Goal: Entertainment & Leisure: Consume media (video, audio)

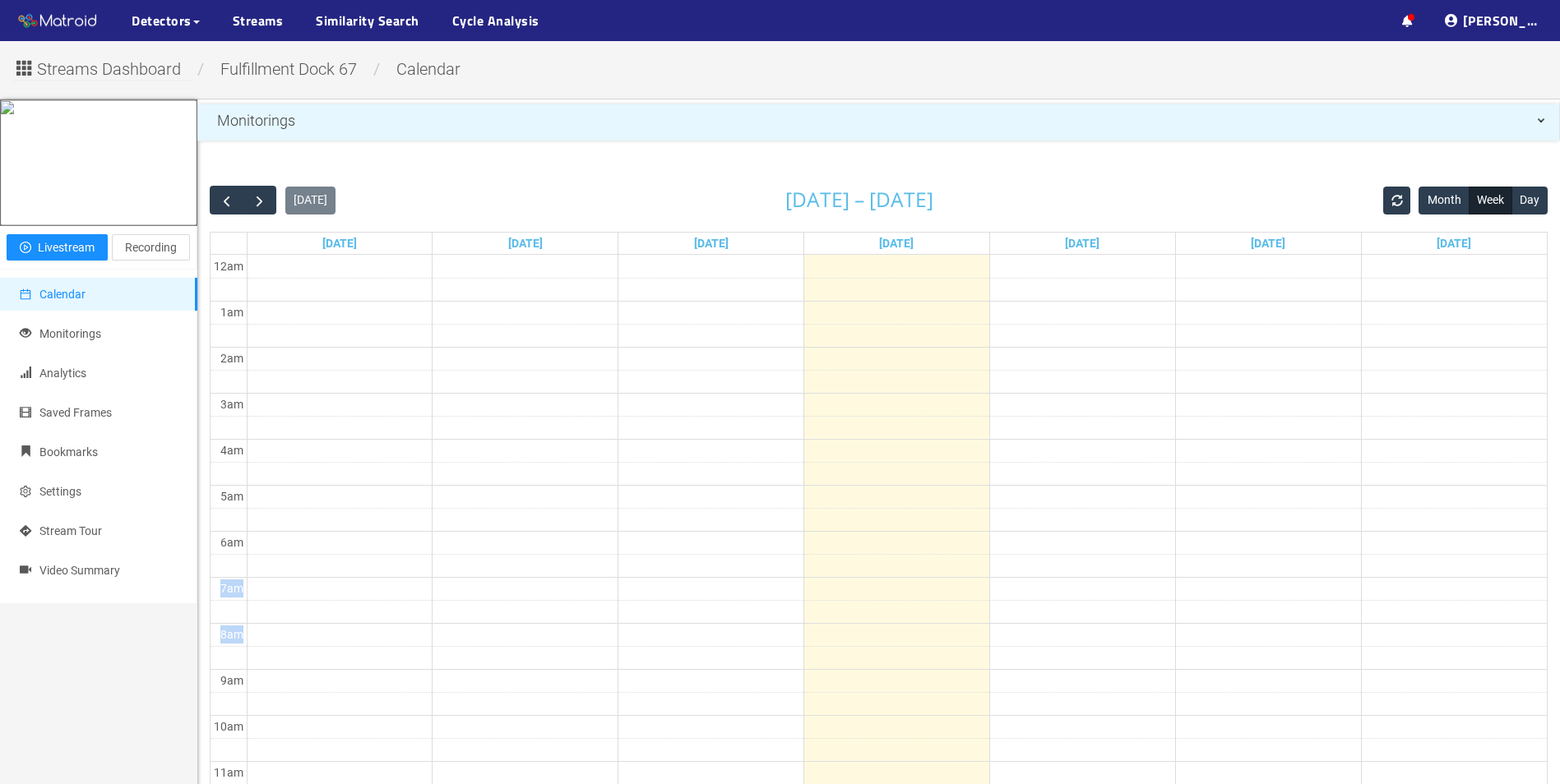
drag, startPoint x: 1349, startPoint y: 664, endPoint x: 733, endPoint y: 575, distance: 622.4
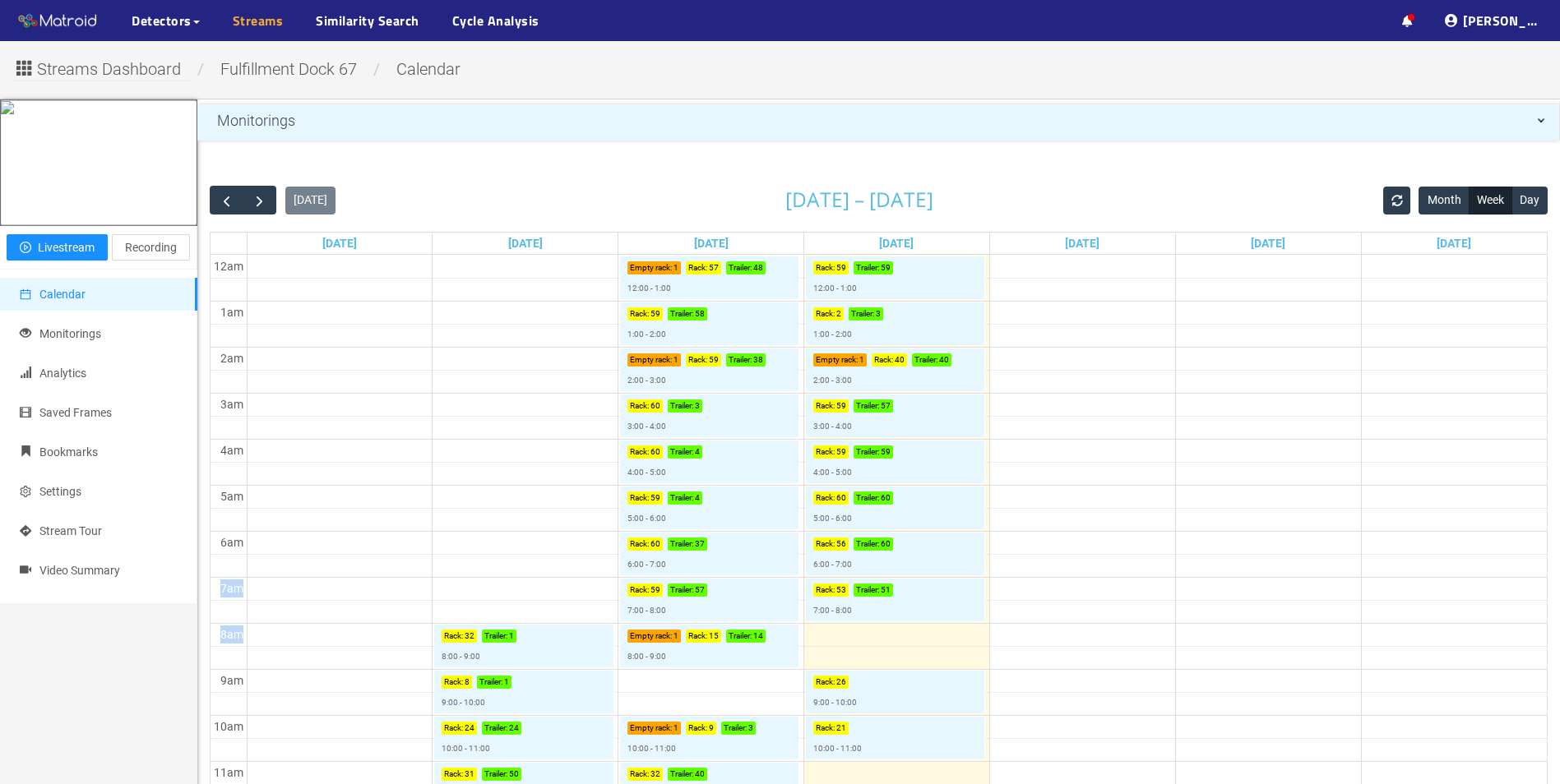
click at [244, 26] on link "Streams" at bounding box center [257, 21] width 51 height 20
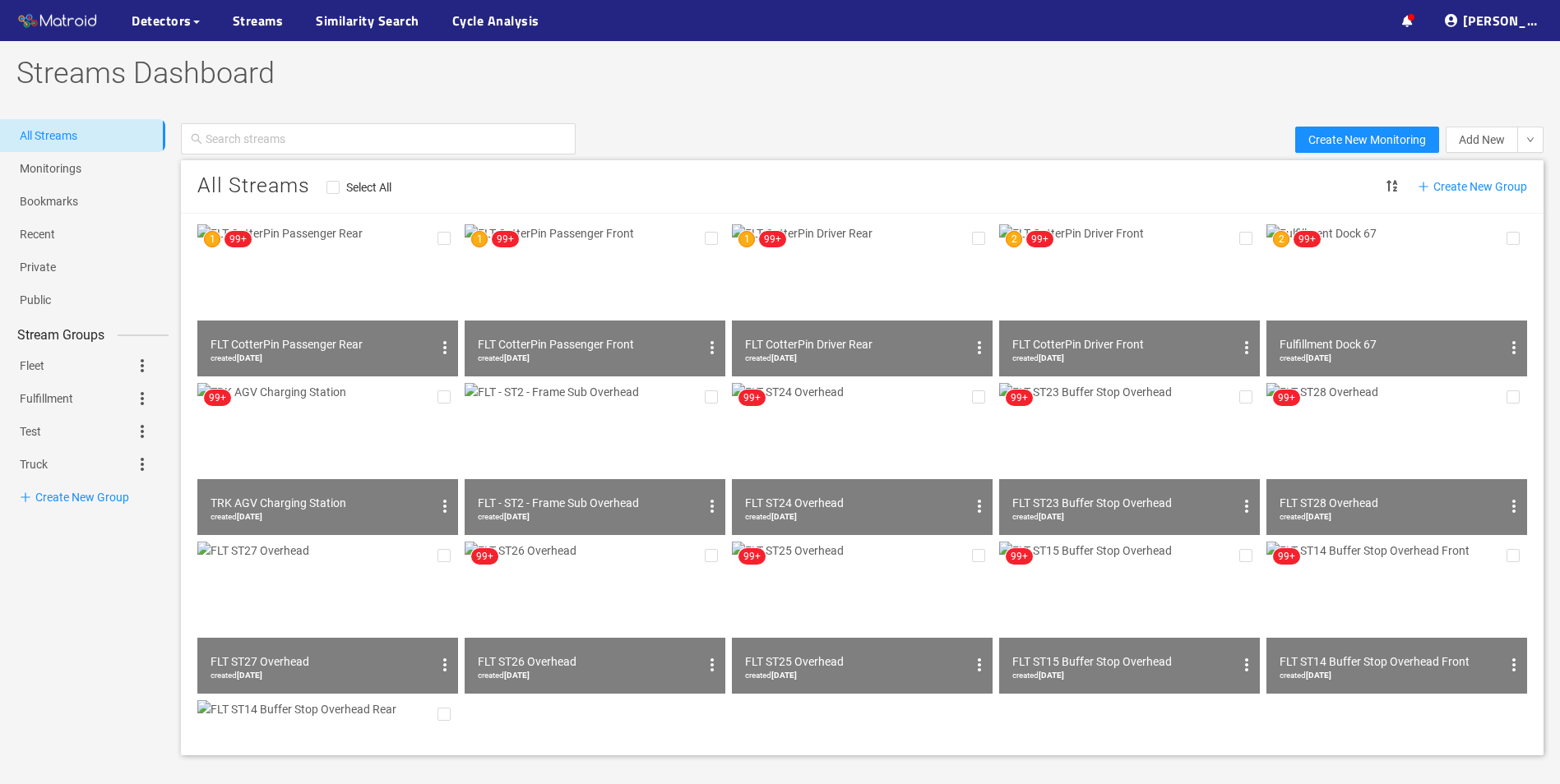
click at [866, 292] on img at bounding box center [862, 300] width 261 height 152
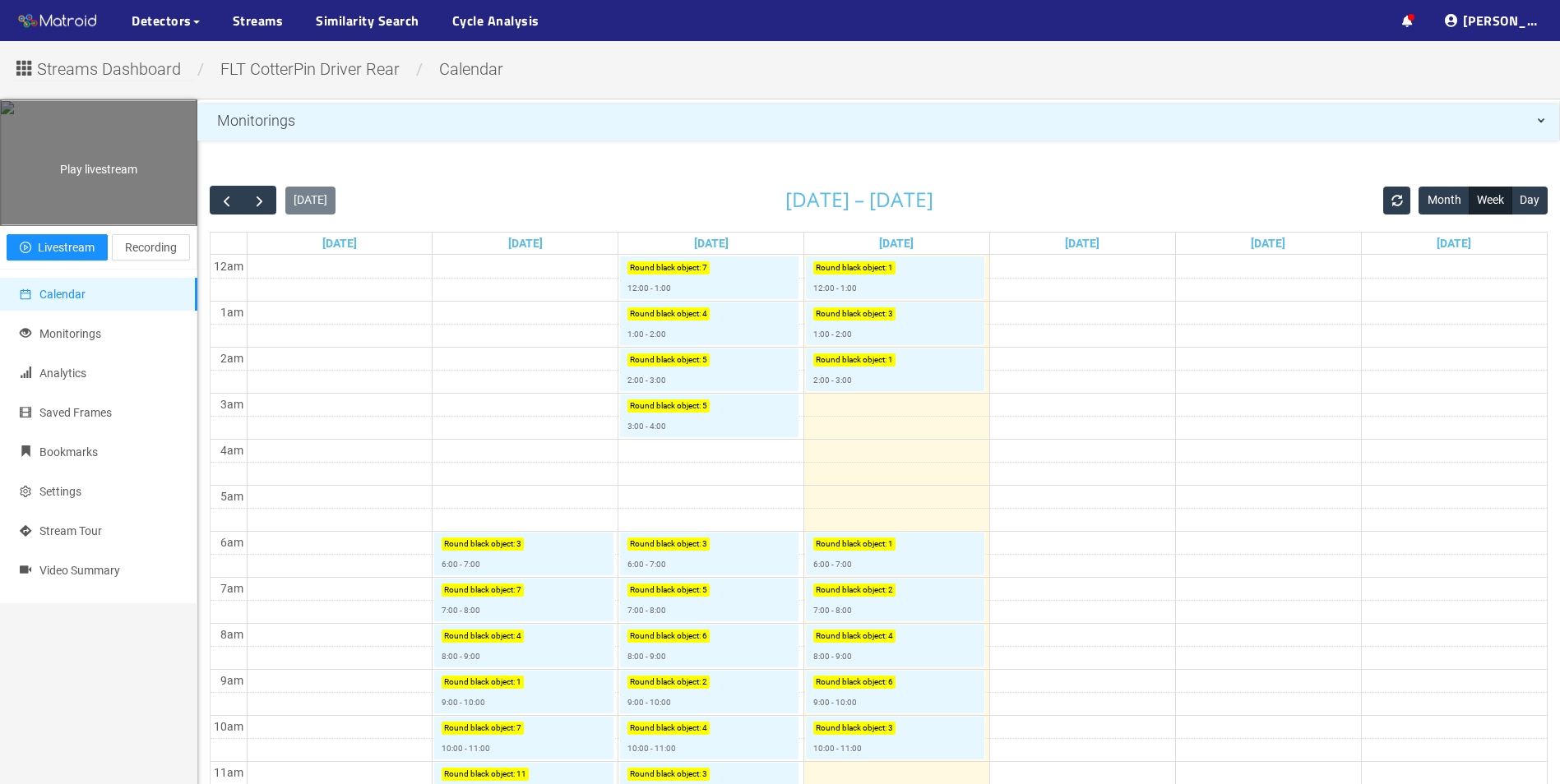
click at [99, 225] on div "Play livestream" at bounding box center [99, 163] width 196 height 124
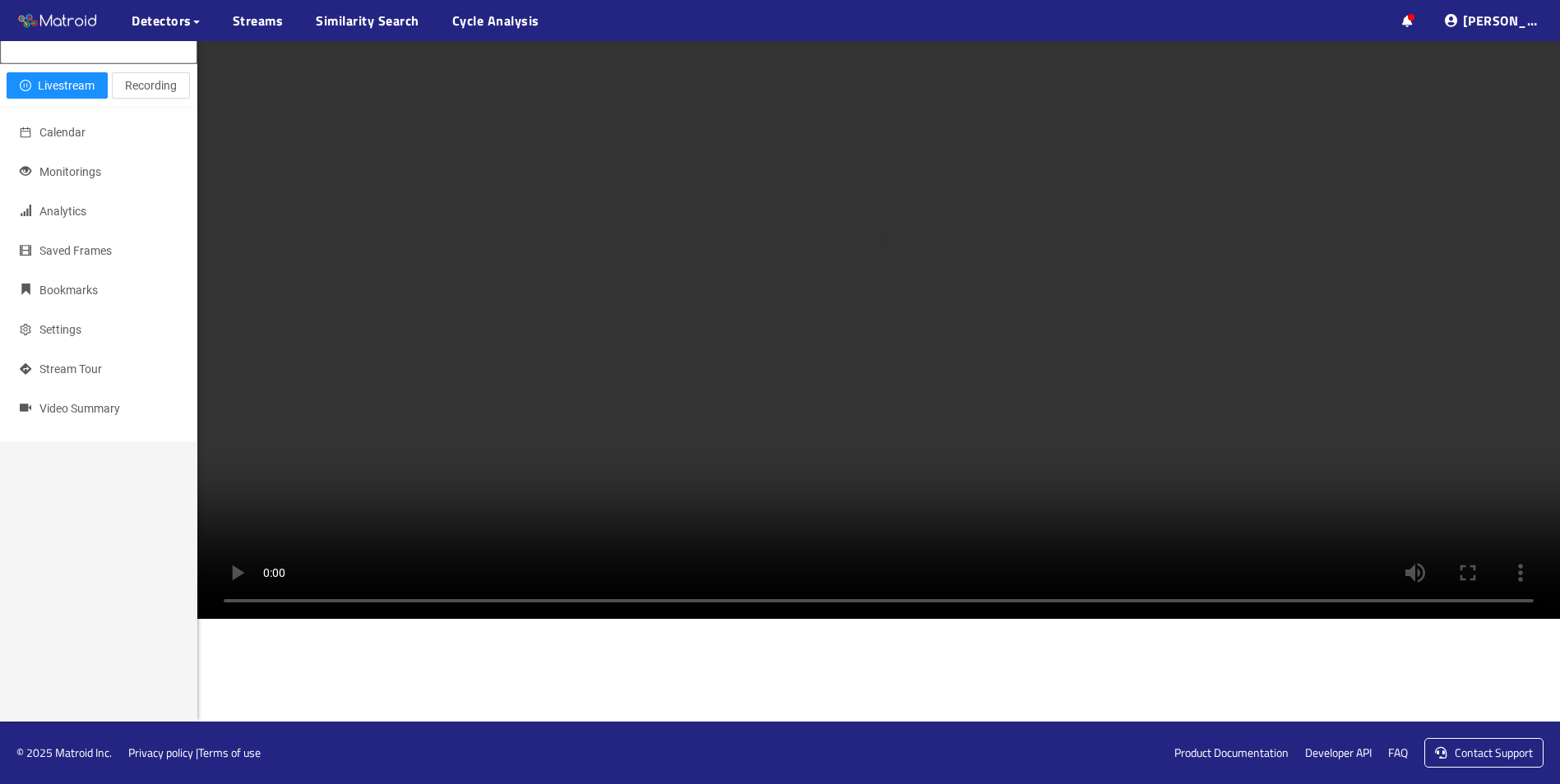
scroll to position [153, 0]
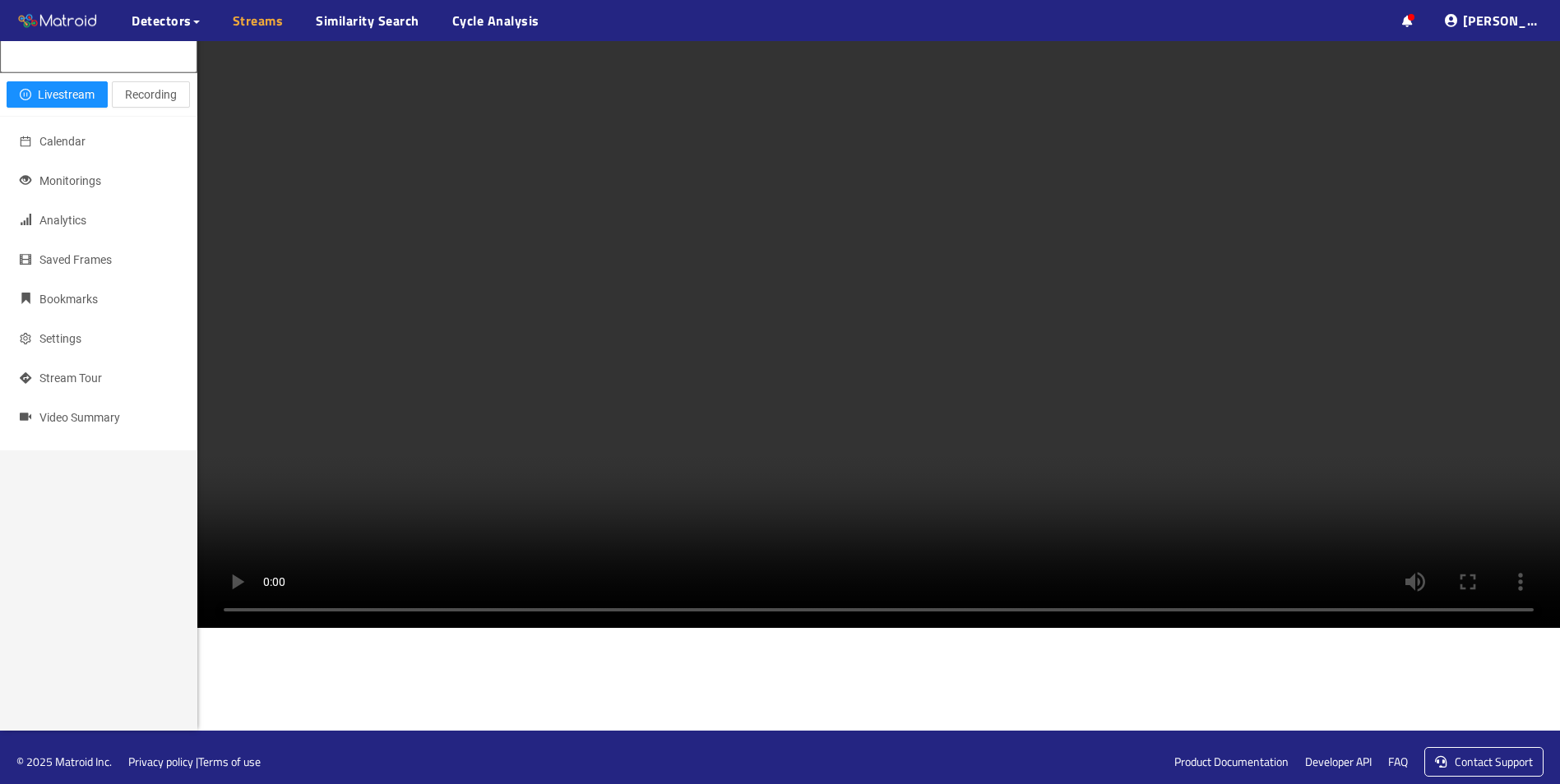
click at [257, 31] on link "Streams" at bounding box center [257, 21] width 51 height 20
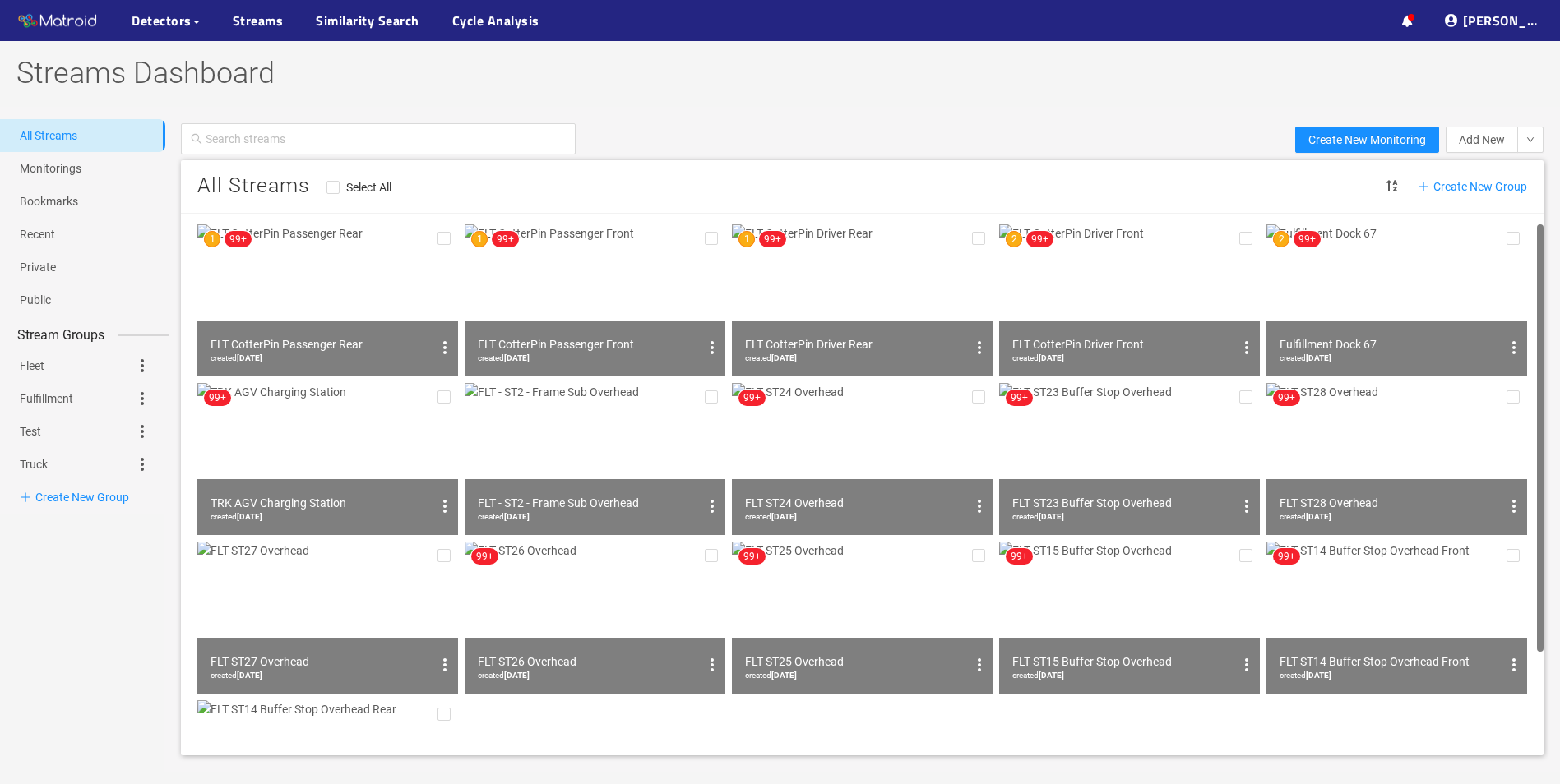
click at [1070, 334] on div "FLT CotterPin Driver Front" at bounding box center [1123, 344] width 222 height 20
click at [1070, 301] on img at bounding box center [1129, 300] width 261 height 152
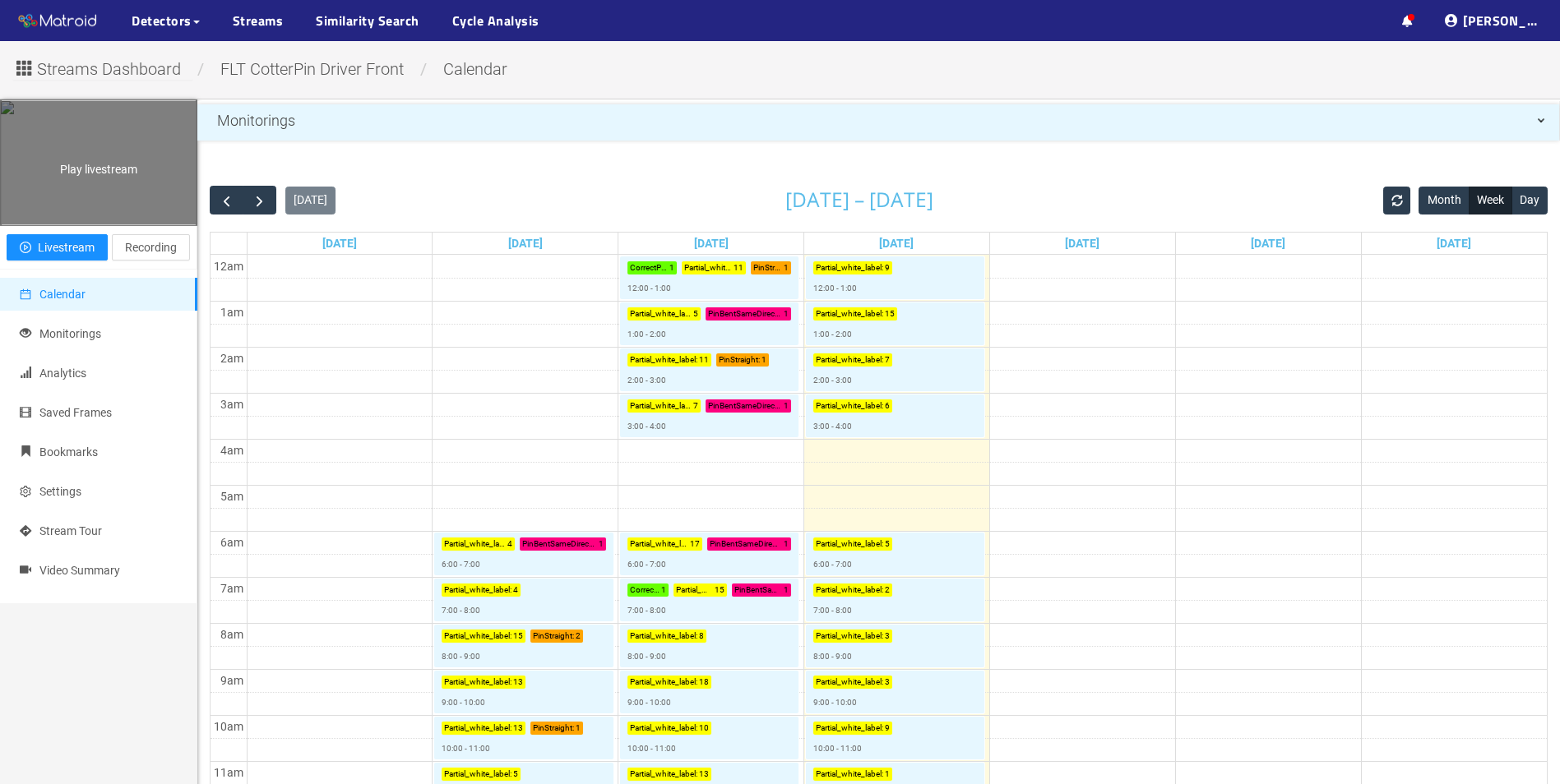
click at [82, 225] on div "Play livestream" at bounding box center [99, 163] width 196 height 124
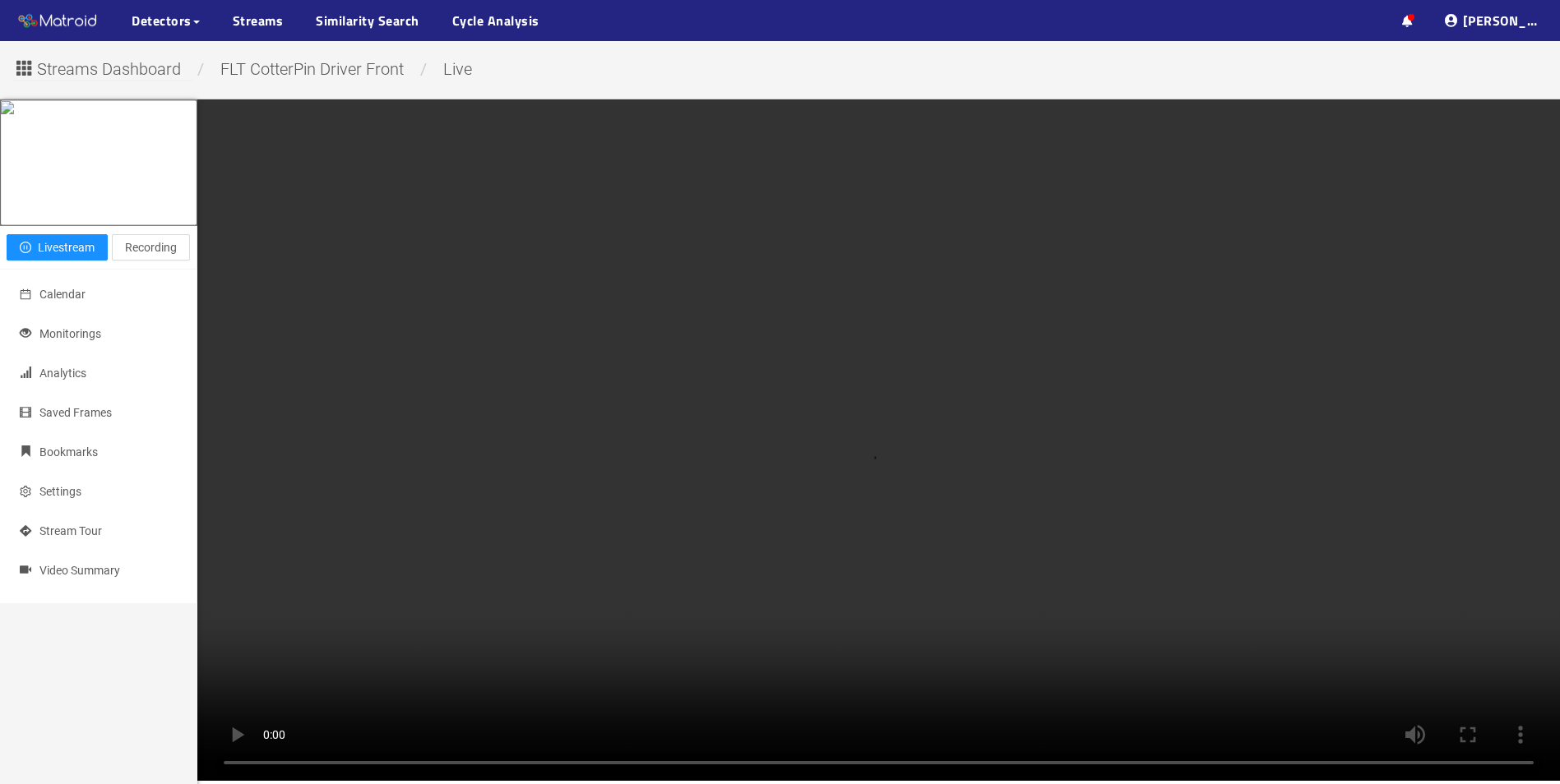
click at [296, 79] on span "FLT CotterPin Driver Front" at bounding box center [312, 69] width 208 height 20
click at [116, 69] on span "Streams Dashboard" at bounding box center [109, 69] width 144 height 26
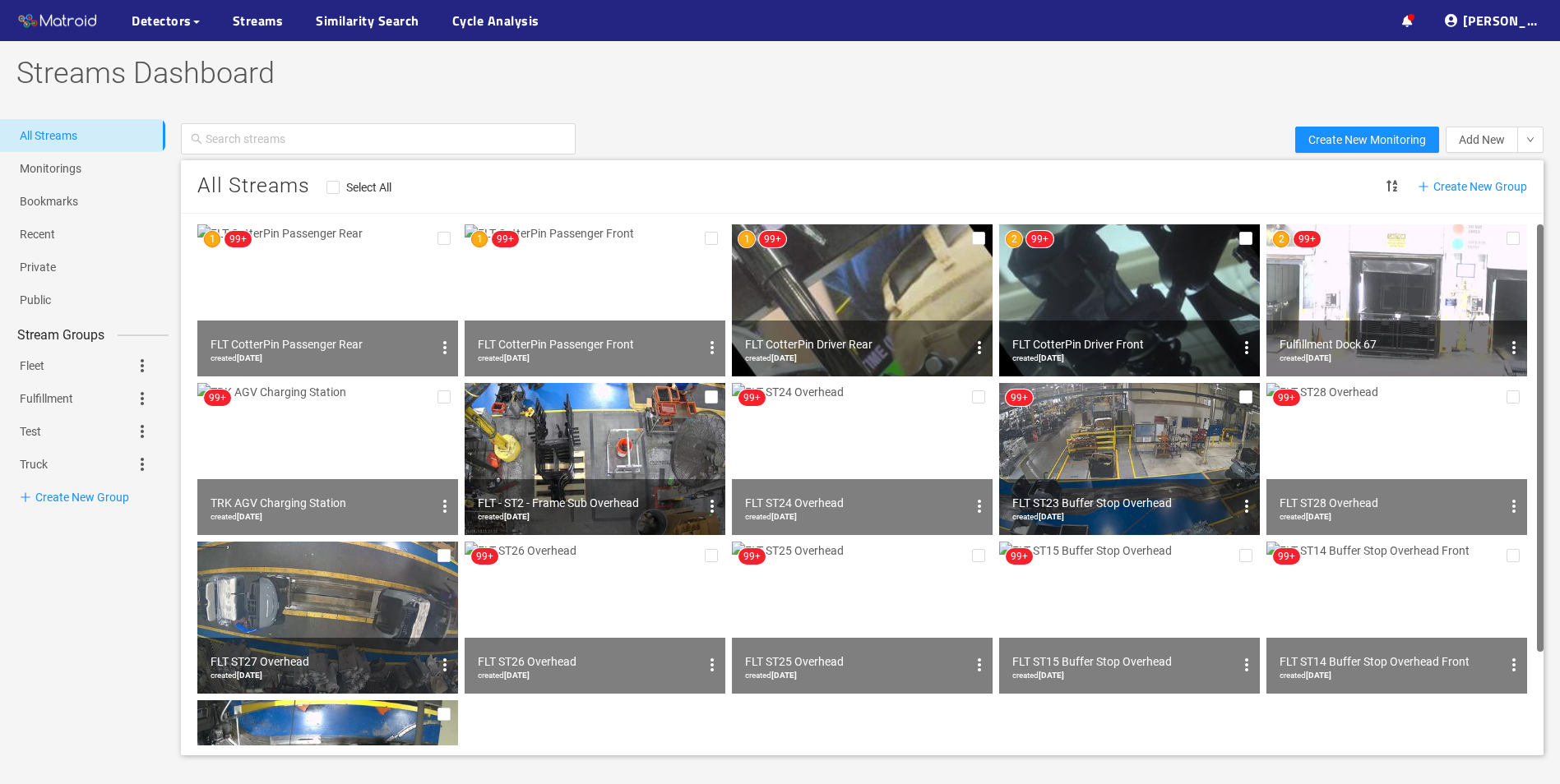
click at [578, 295] on img at bounding box center [595, 300] width 261 height 152
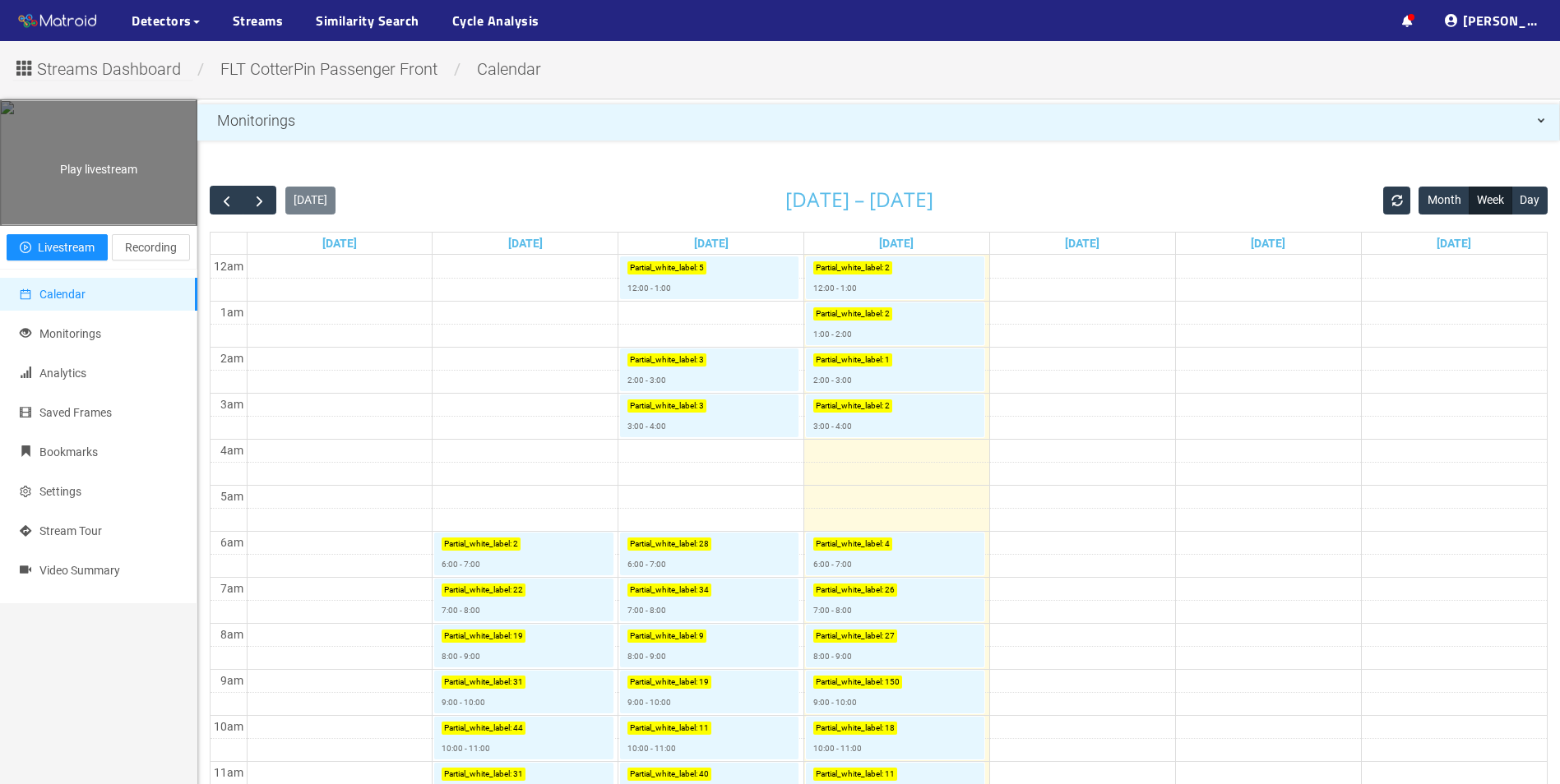
click at [91, 192] on div "Play livestream" at bounding box center [99, 163] width 196 height 124
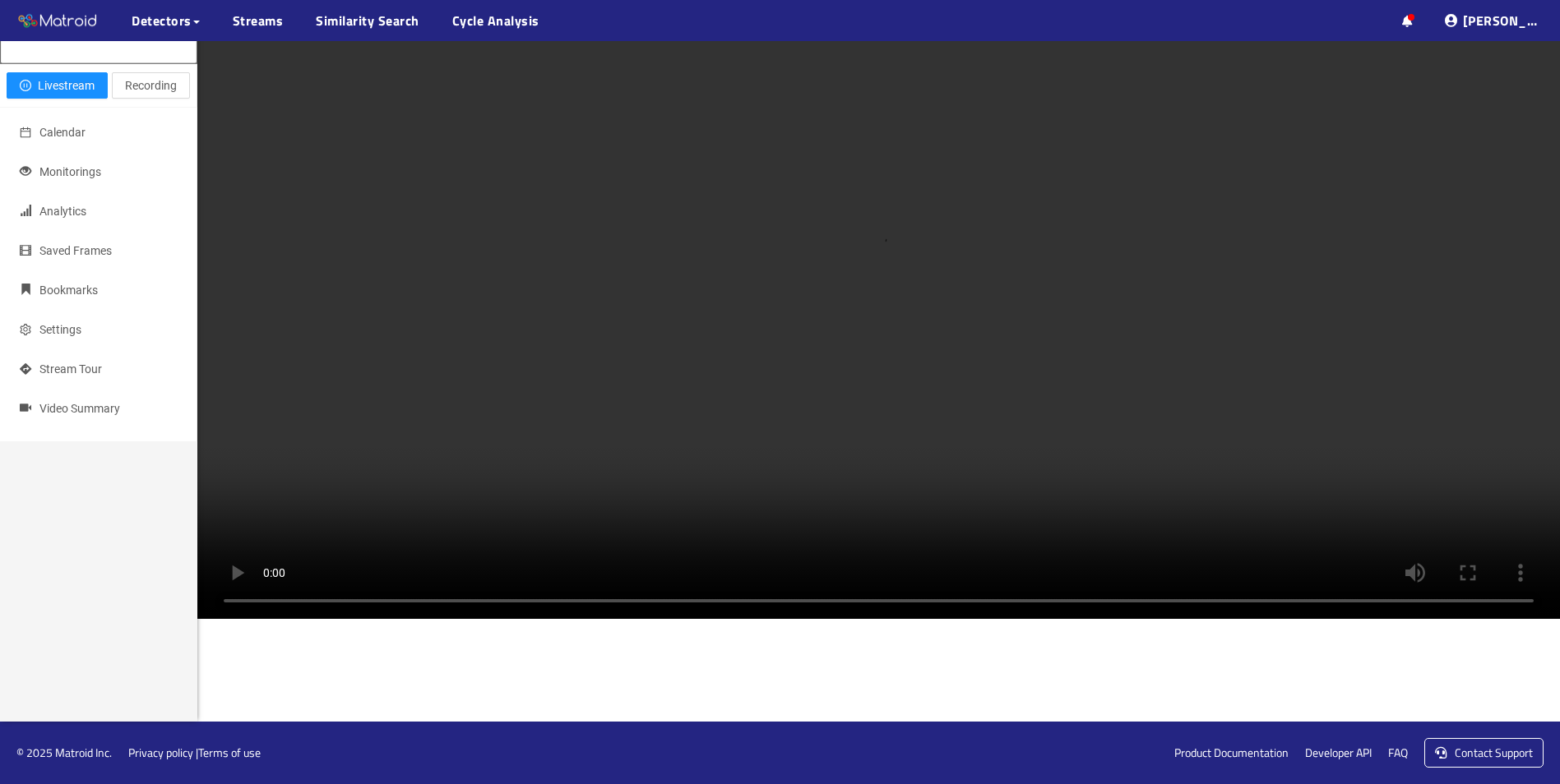
scroll to position [1200, 0]
click at [699, 306] on video at bounding box center [879, 278] width 1363 height 681
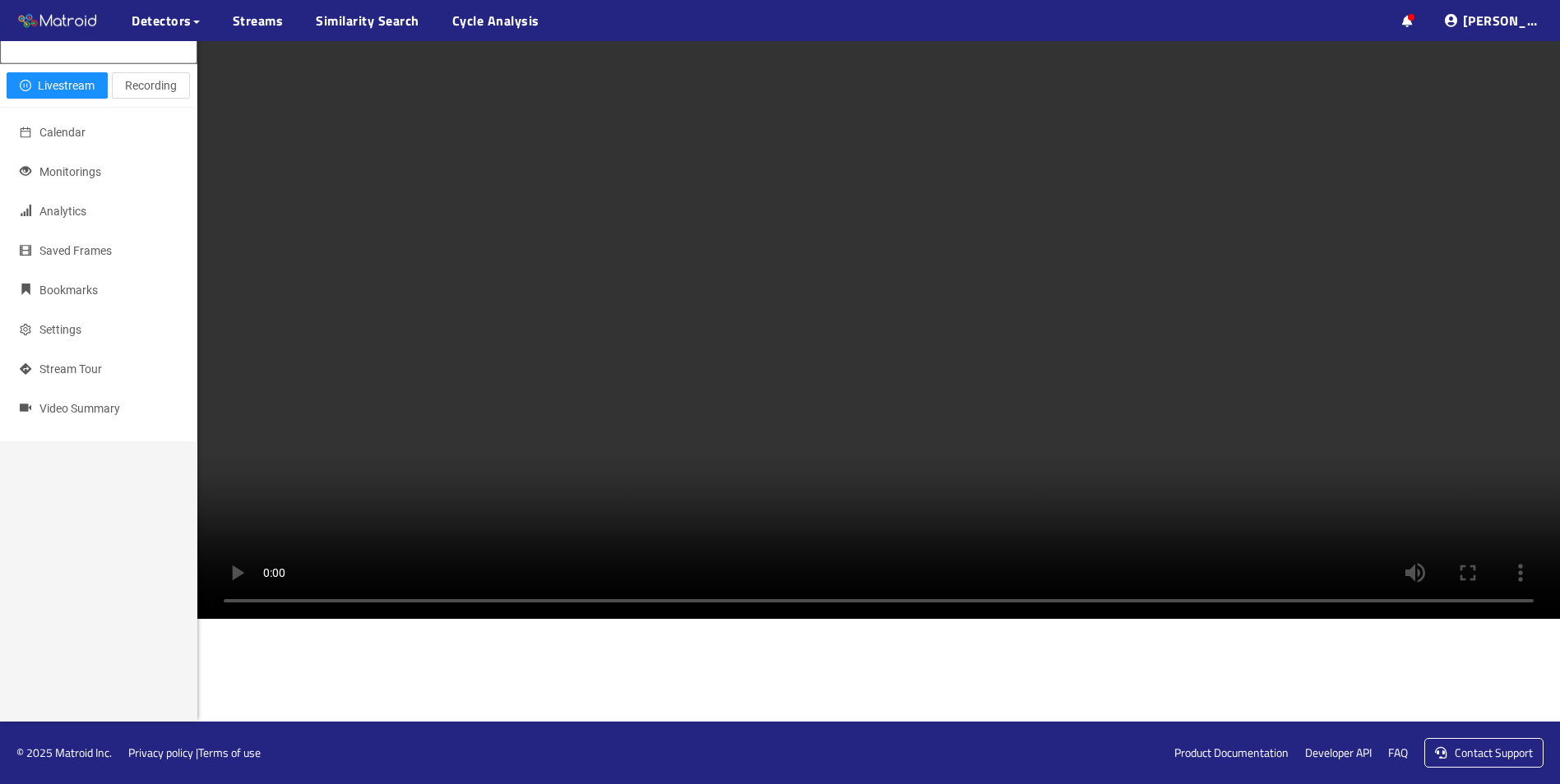
click at [699, 306] on video at bounding box center [879, 278] width 1363 height 681
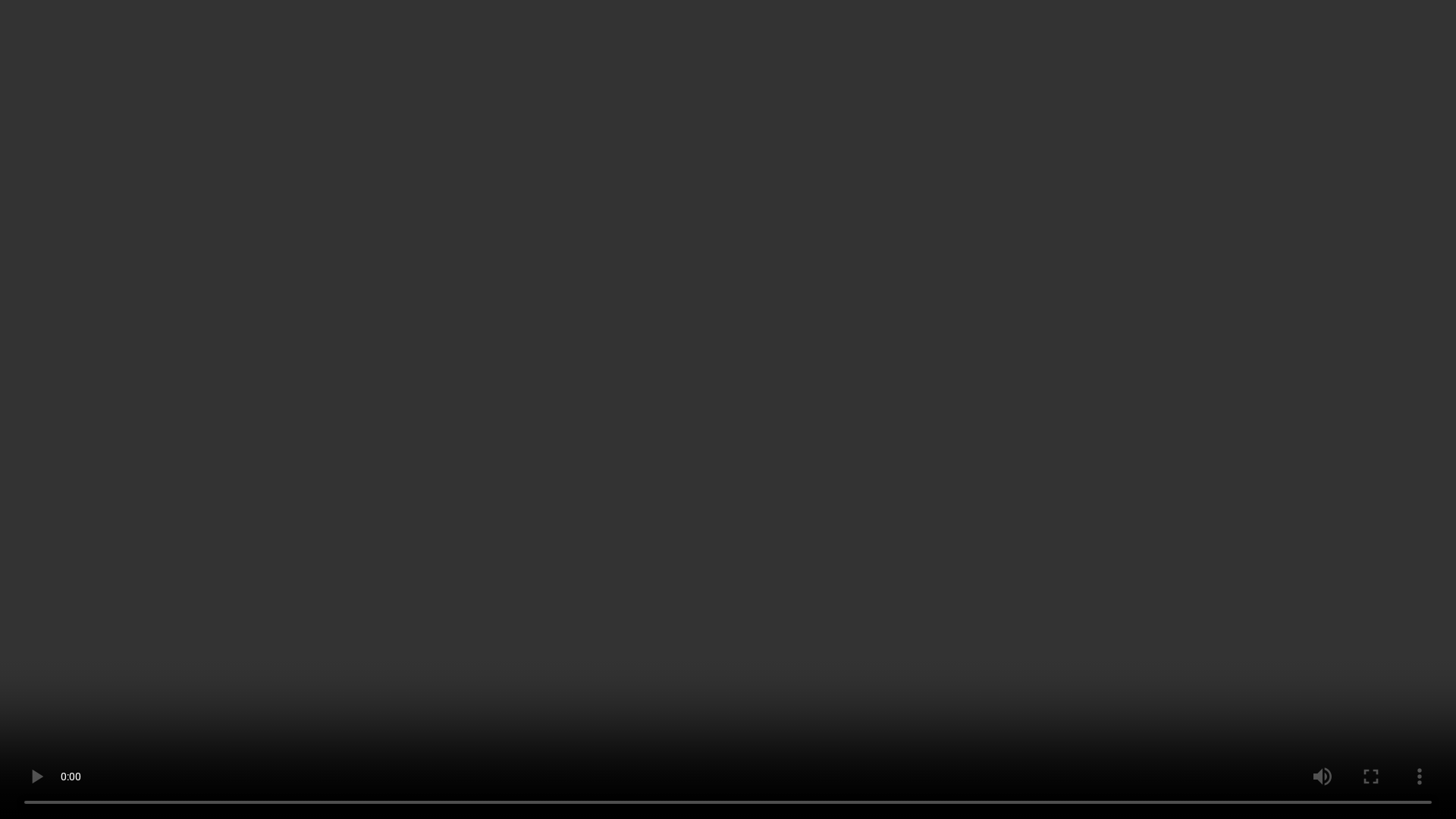
click at [648, 338] on video at bounding box center [728, 410] width 1456 height 819
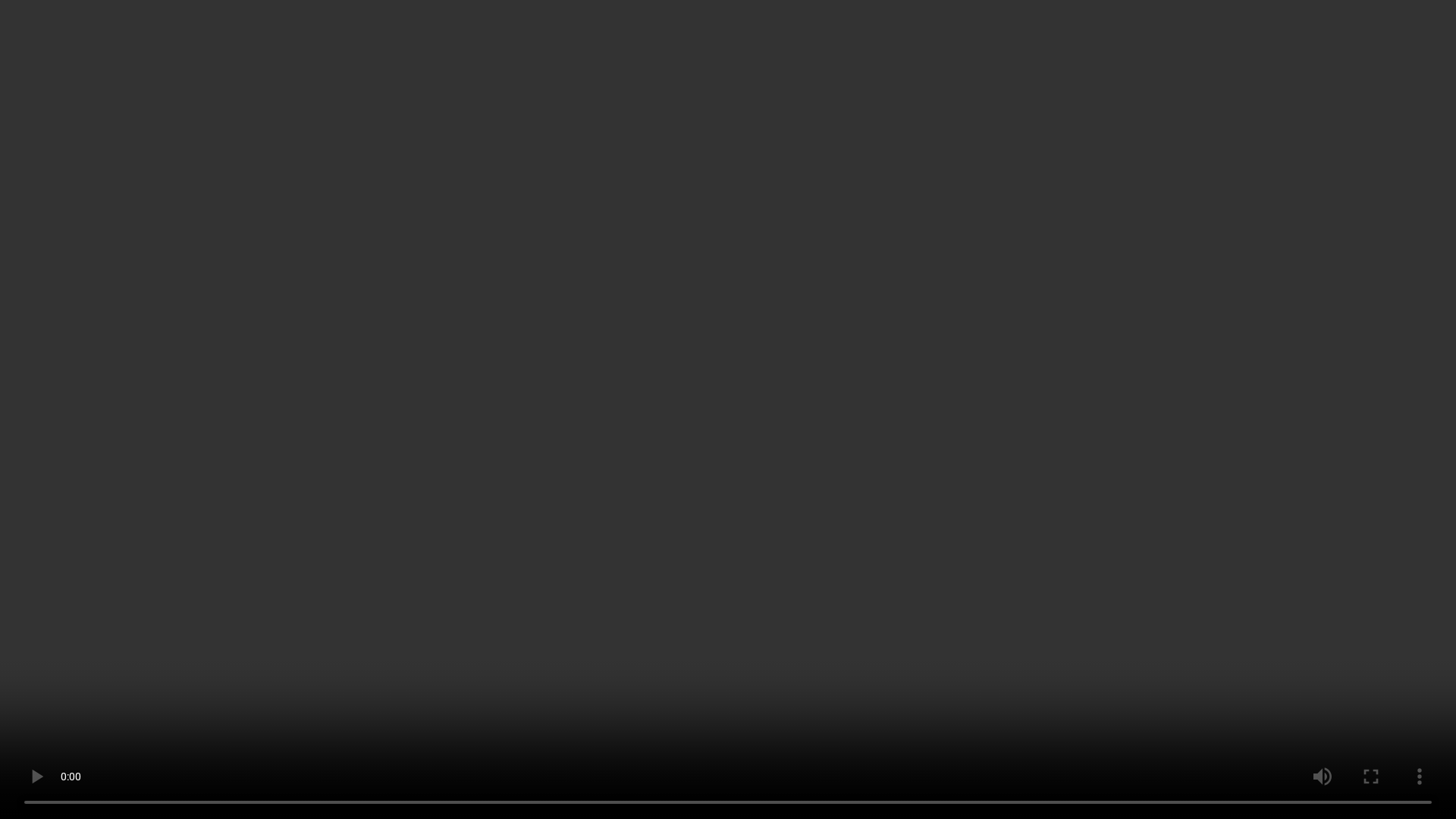
click at [648, 338] on video at bounding box center [728, 410] width 1456 height 819
